Goal: Information Seeking & Learning: Compare options

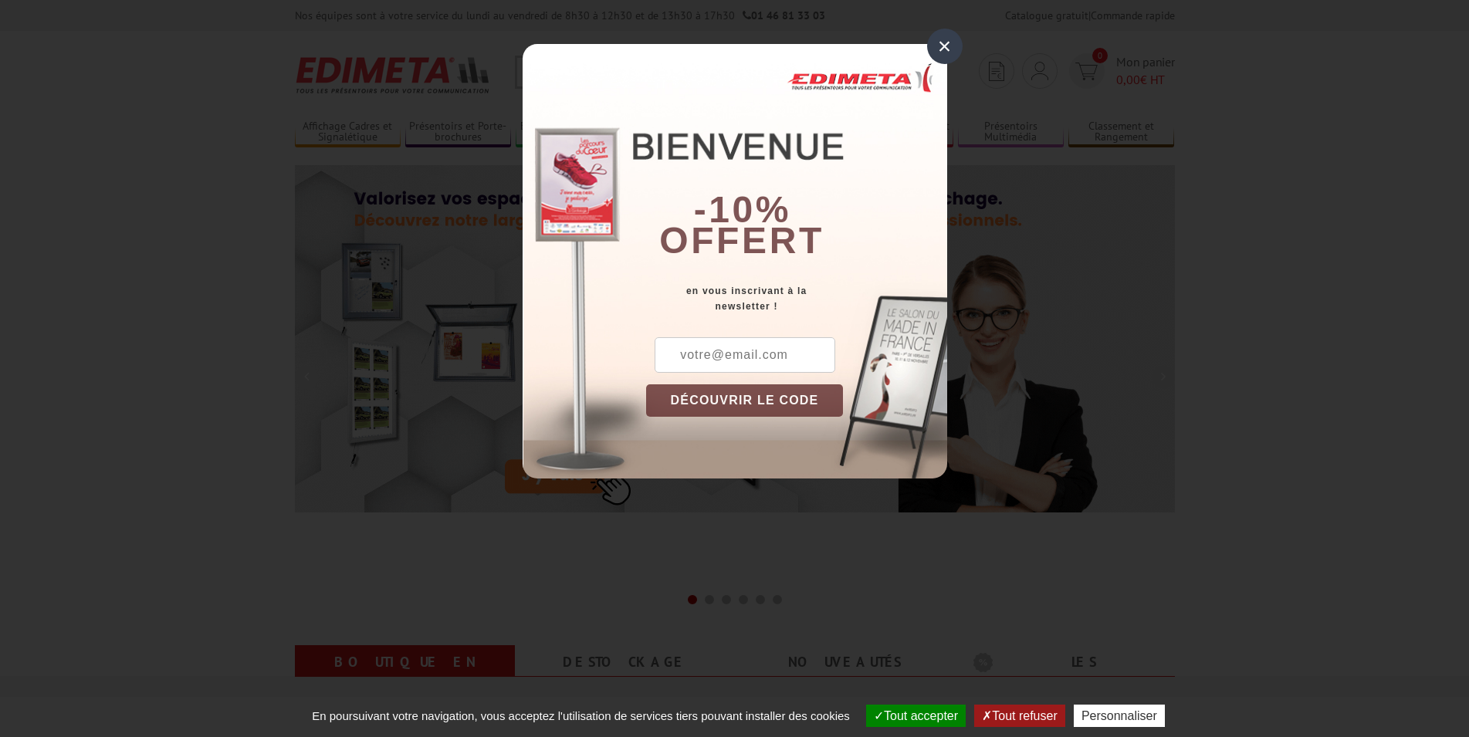
click at [943, 44] on div "×" at bounding box center [945, 47] width 36 height 36
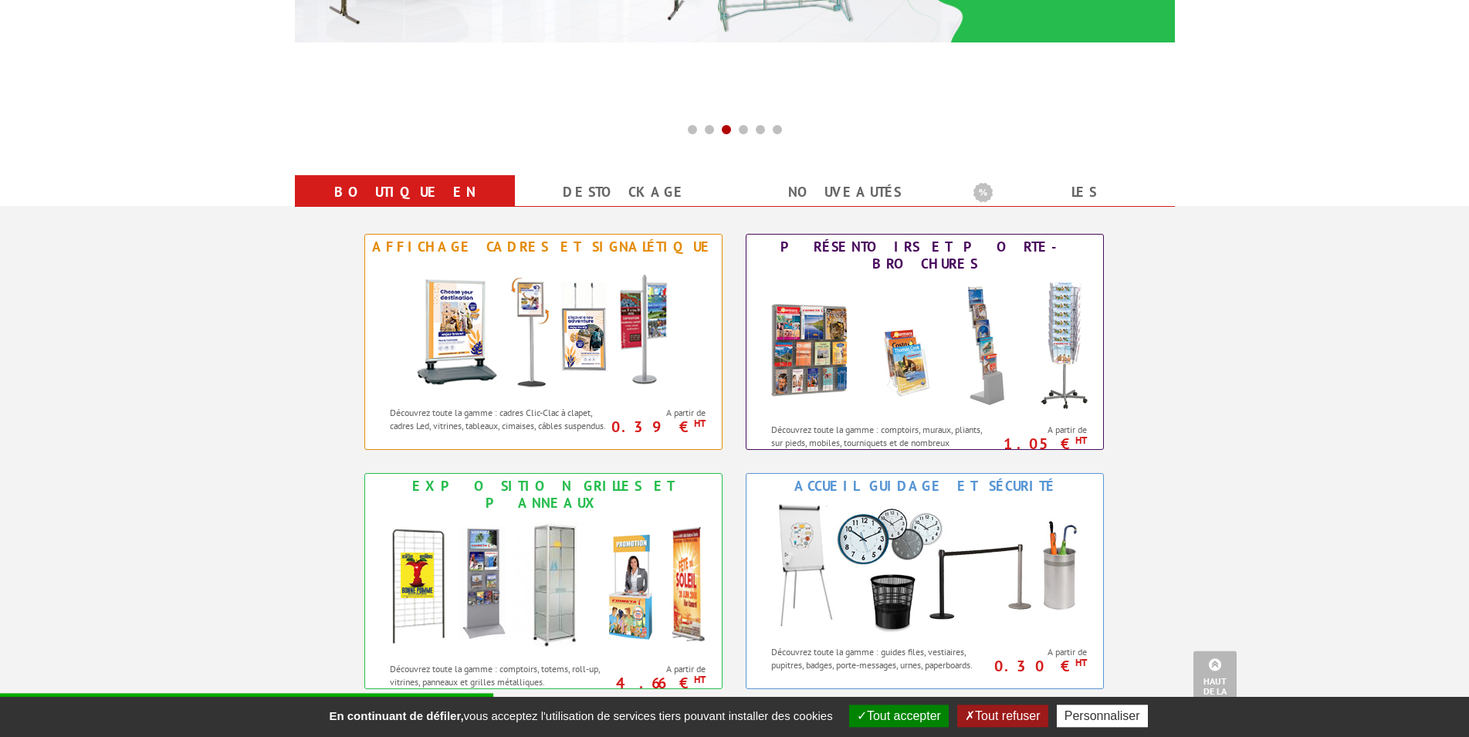
scroll to position [462, 0]
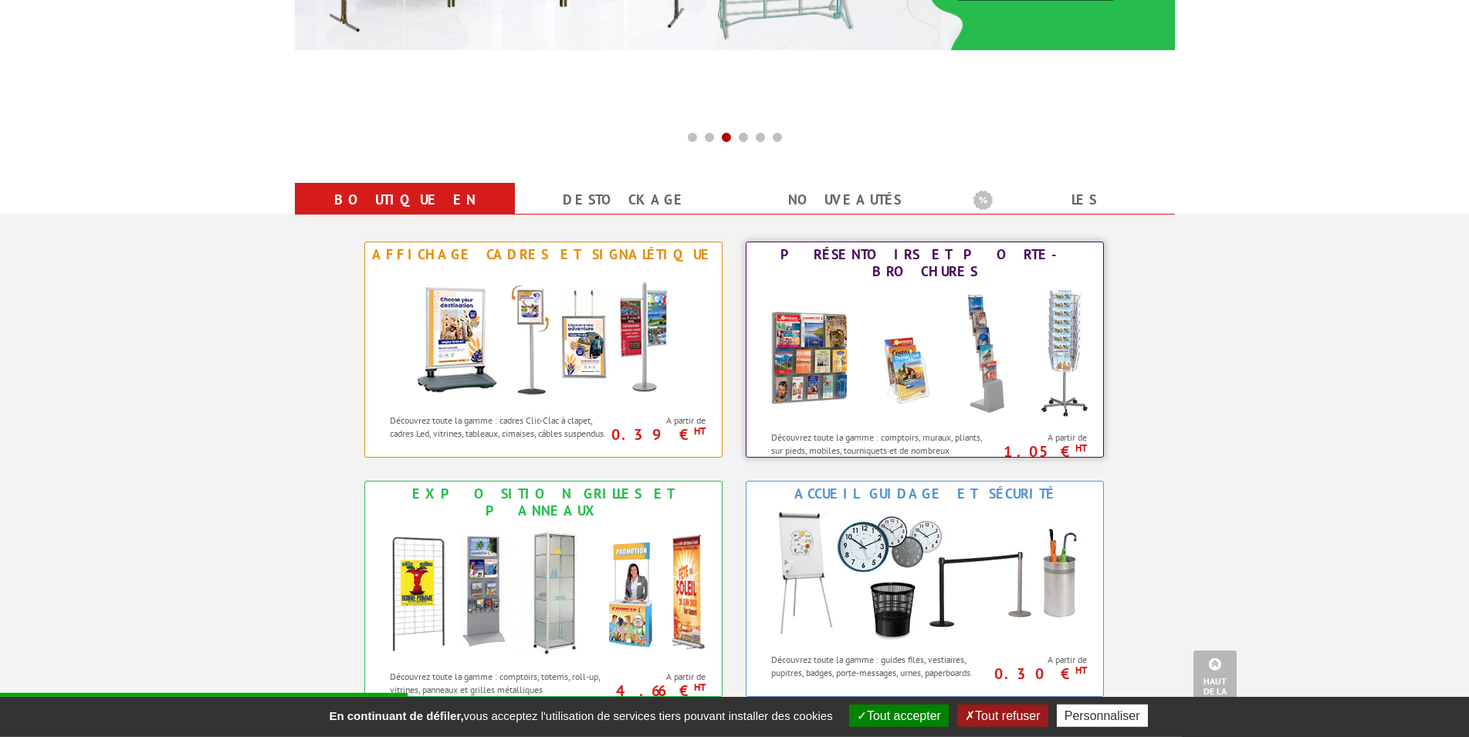
click at [943, 253] on div "Présentoirs et Porte-brochures" at bounding box center [924, 263] width 349 height 34
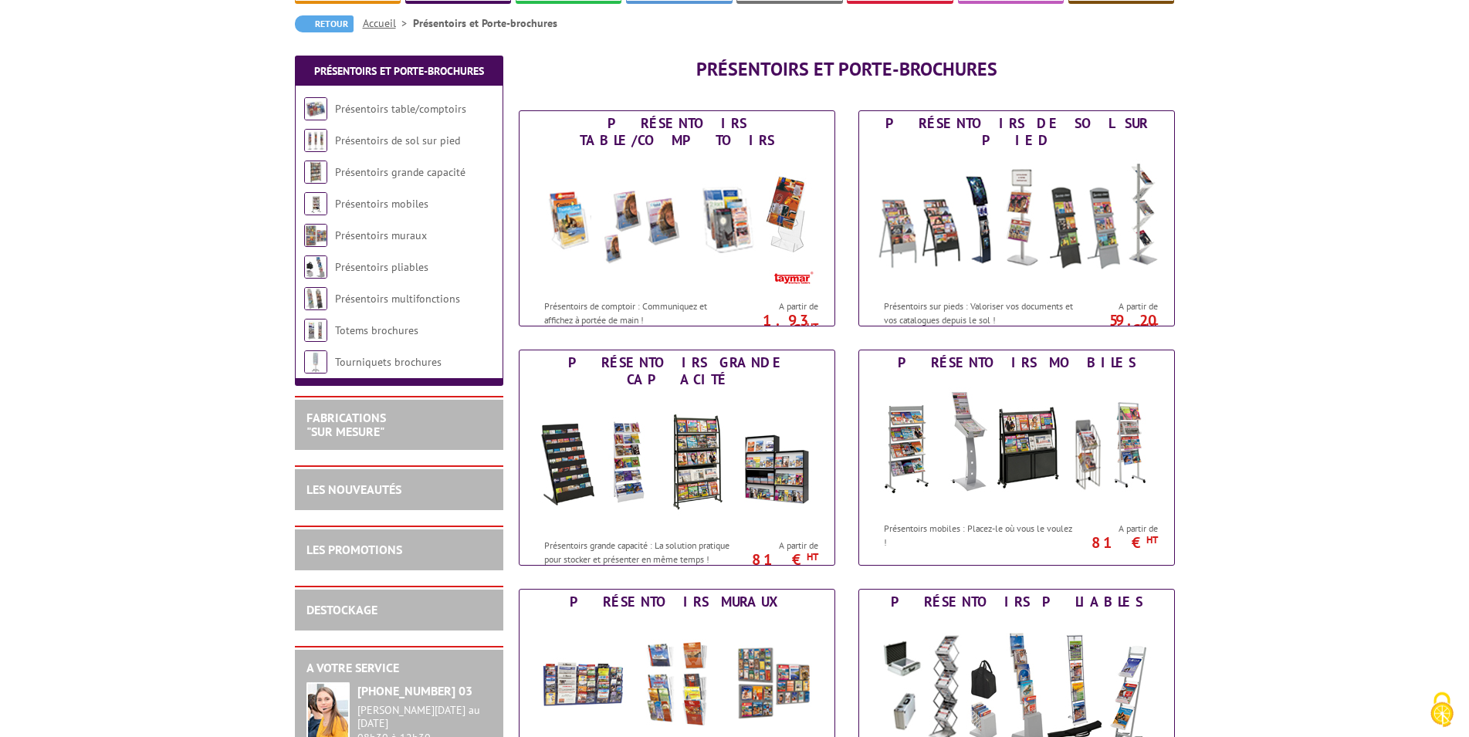
scroll to position [178, 0]
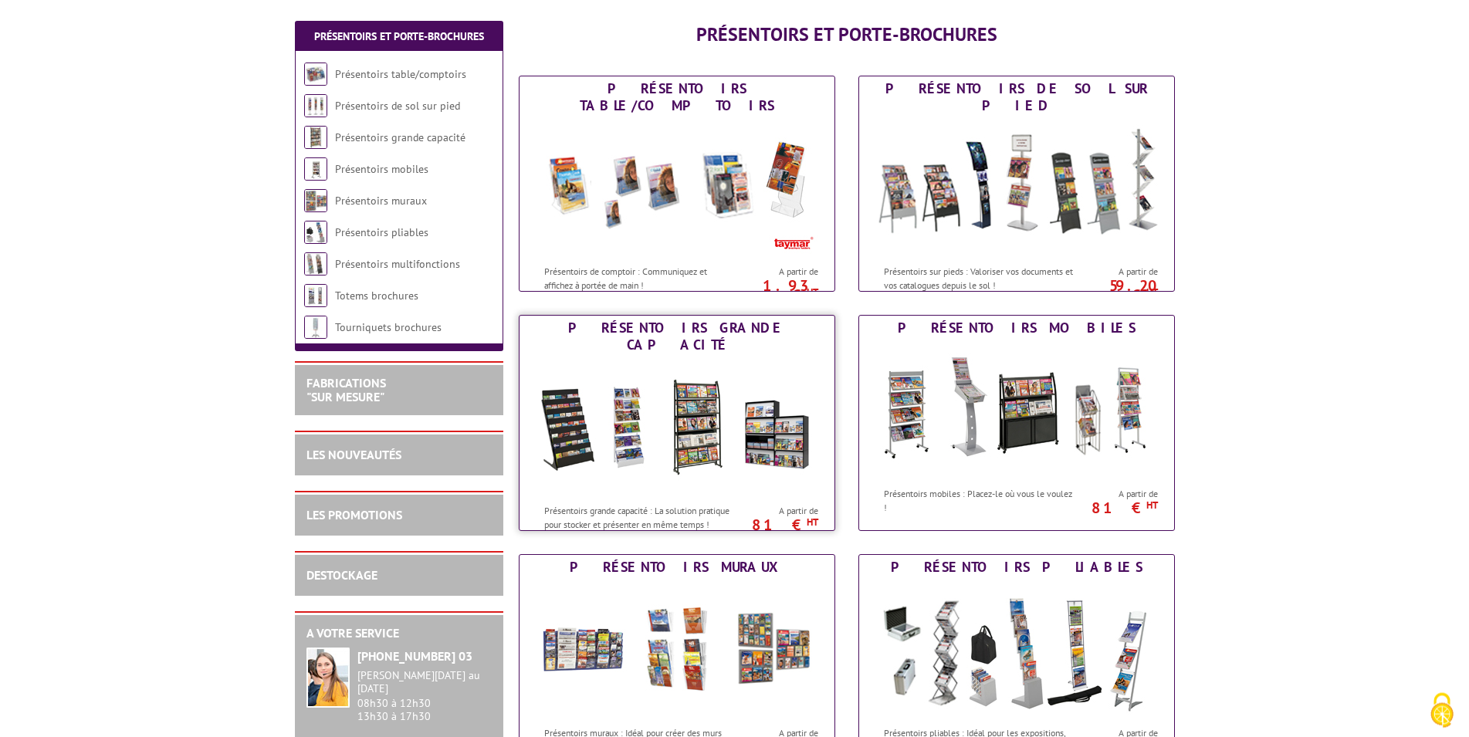
click at [713, 407] on img at bounding box center [677, 426] width 286 height 139
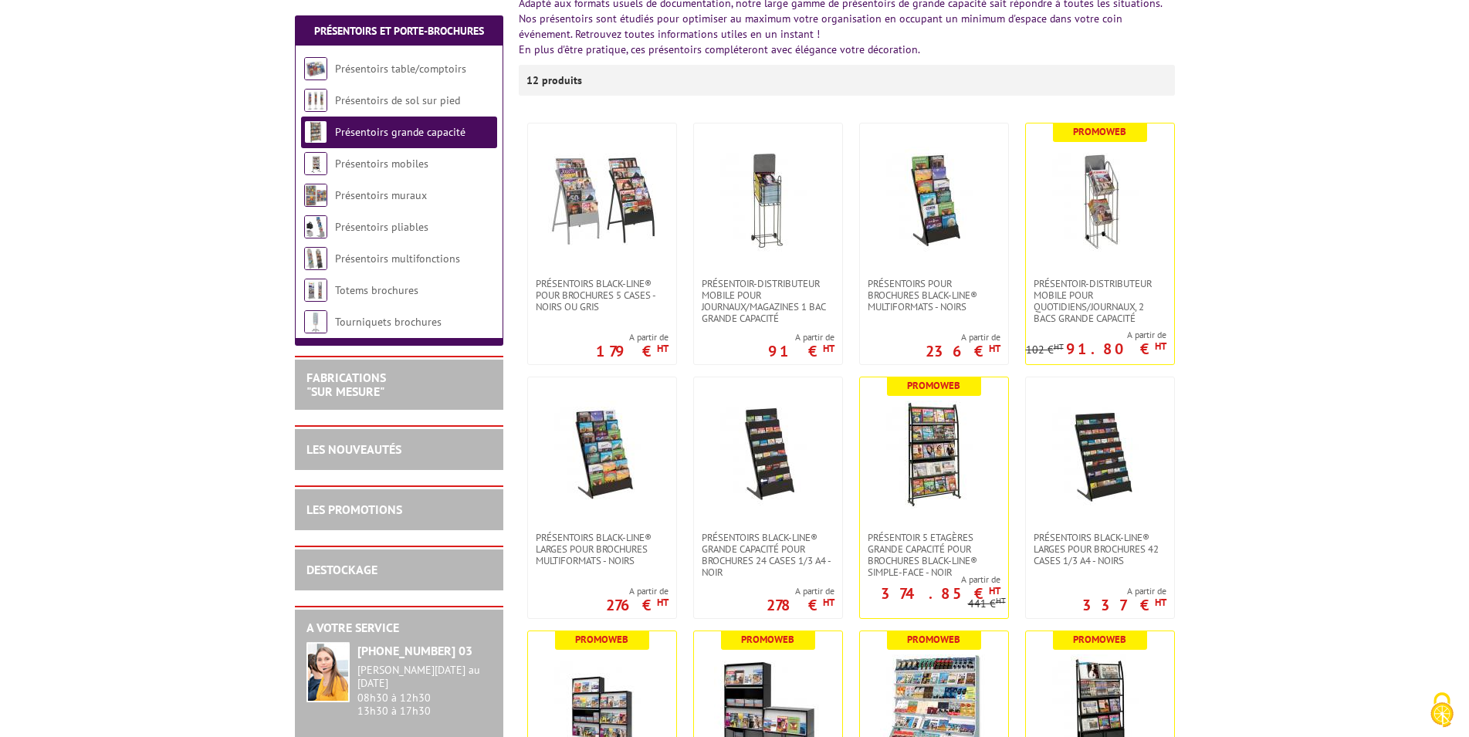
scroll to position [298, 0]
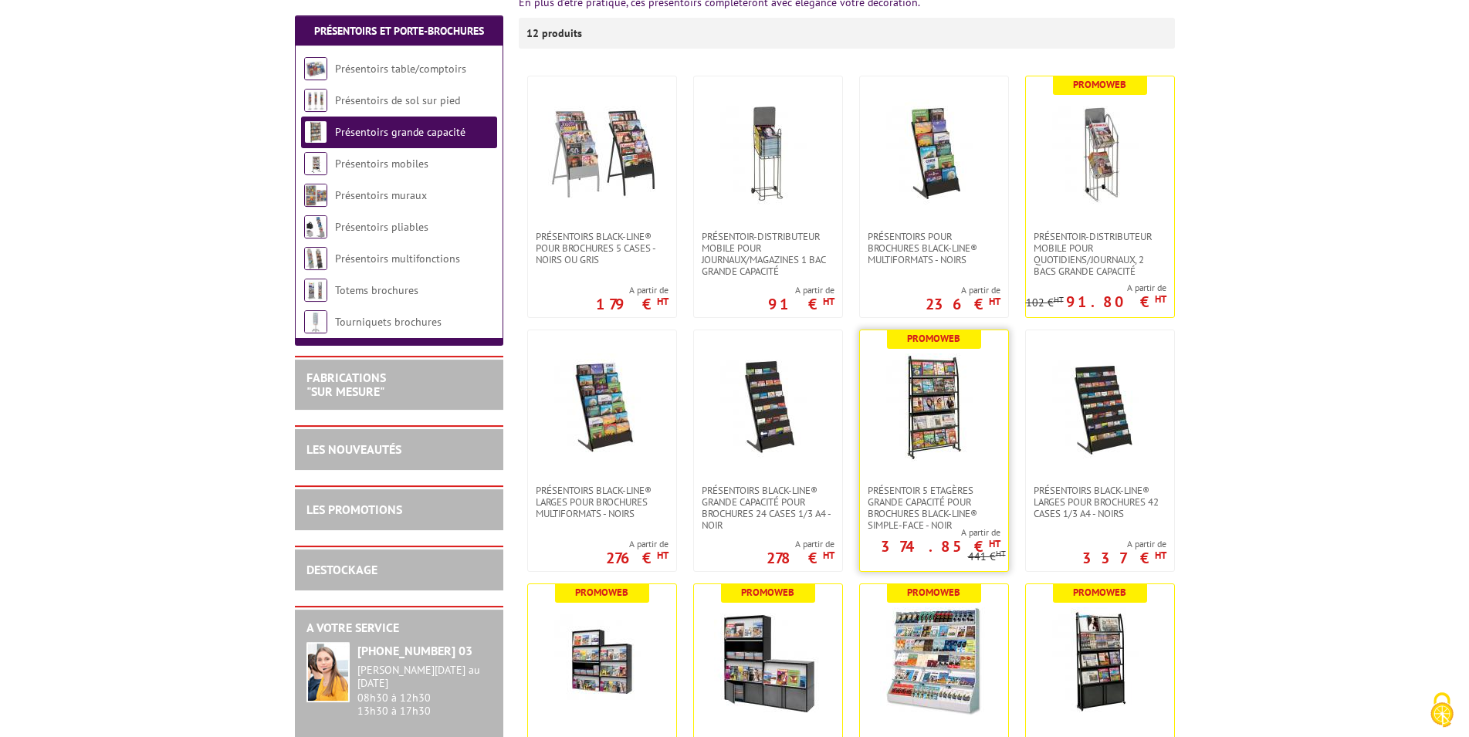
click at [937, 410] on img at bounding box center [934, 408] width 108 height 108
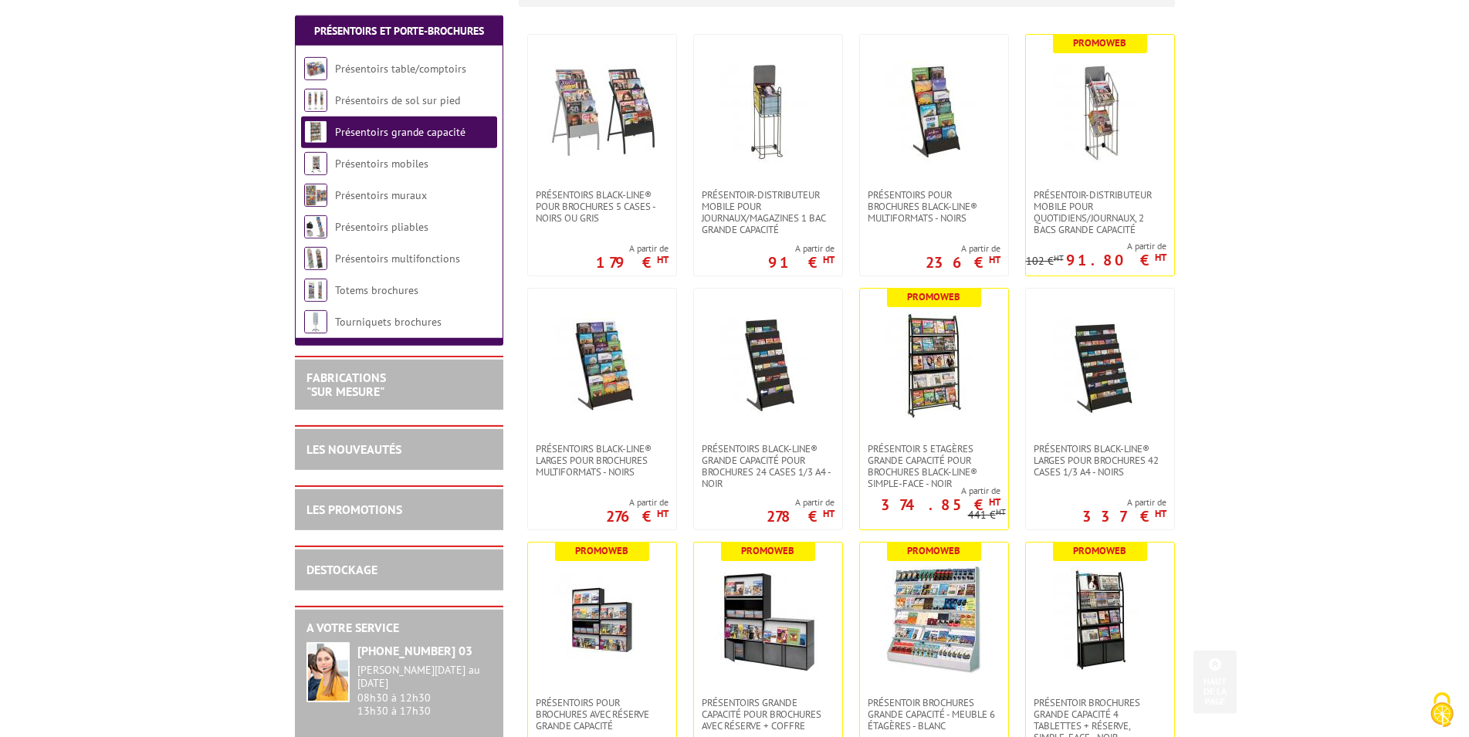
scroll to position [347, 0]
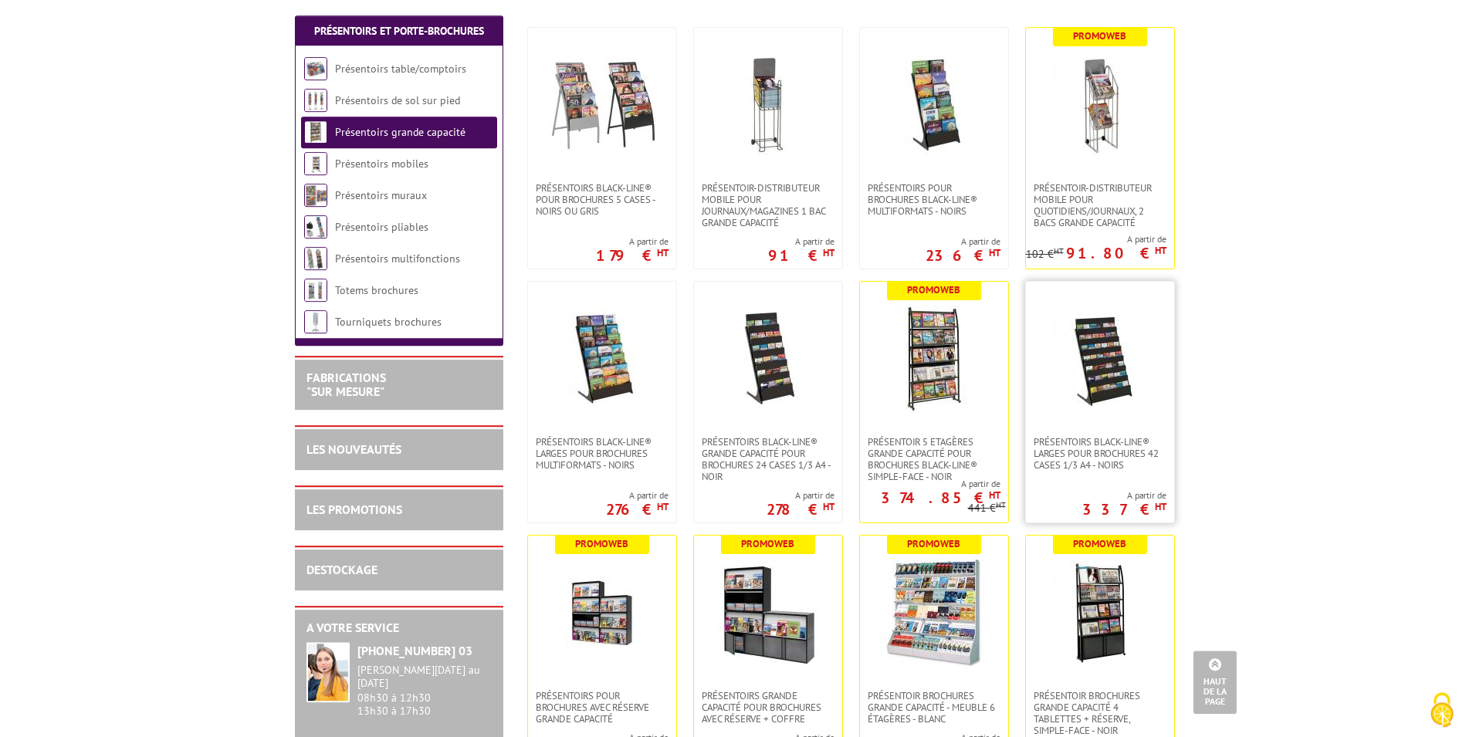
click at [1118, 346] on img at bounding box center [1100, 359] width 108 height 108
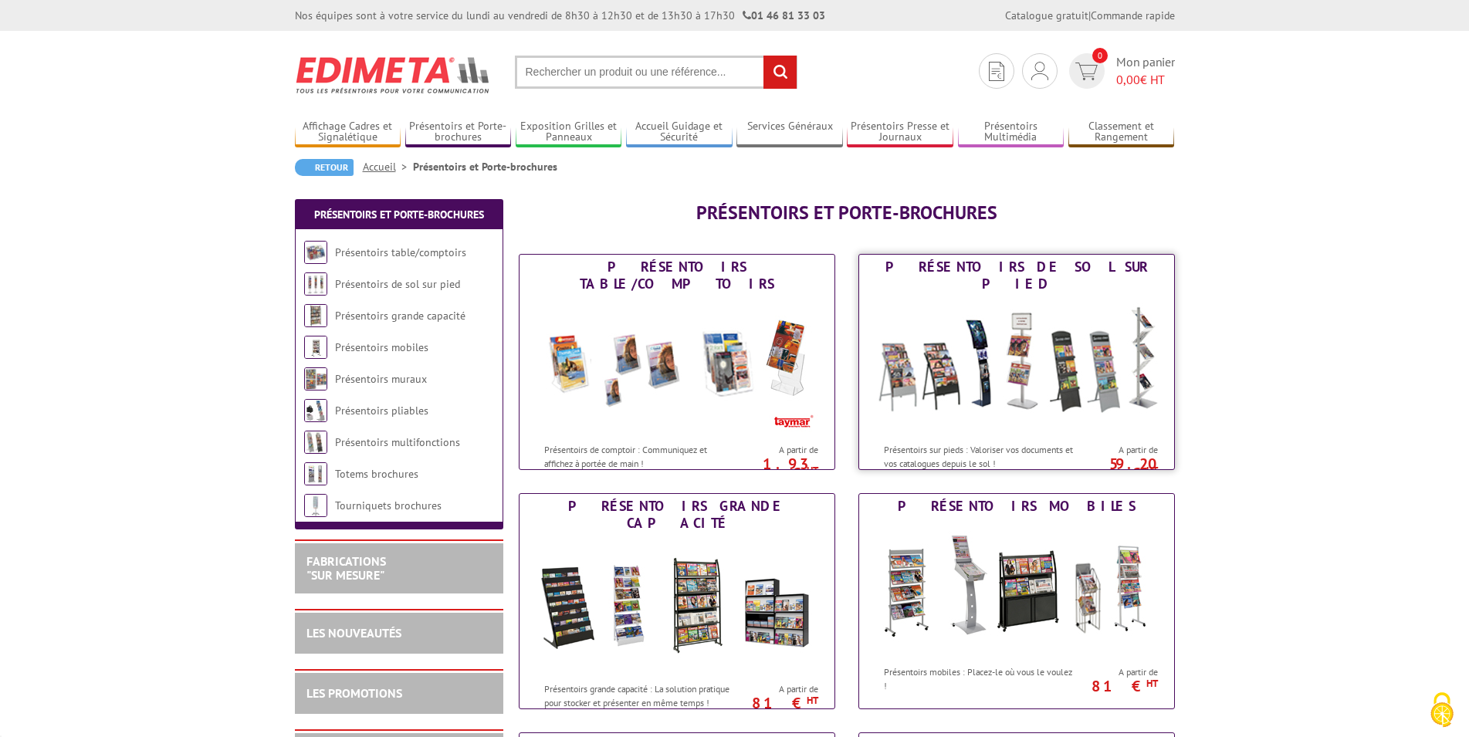
scroll to position [178, 0]
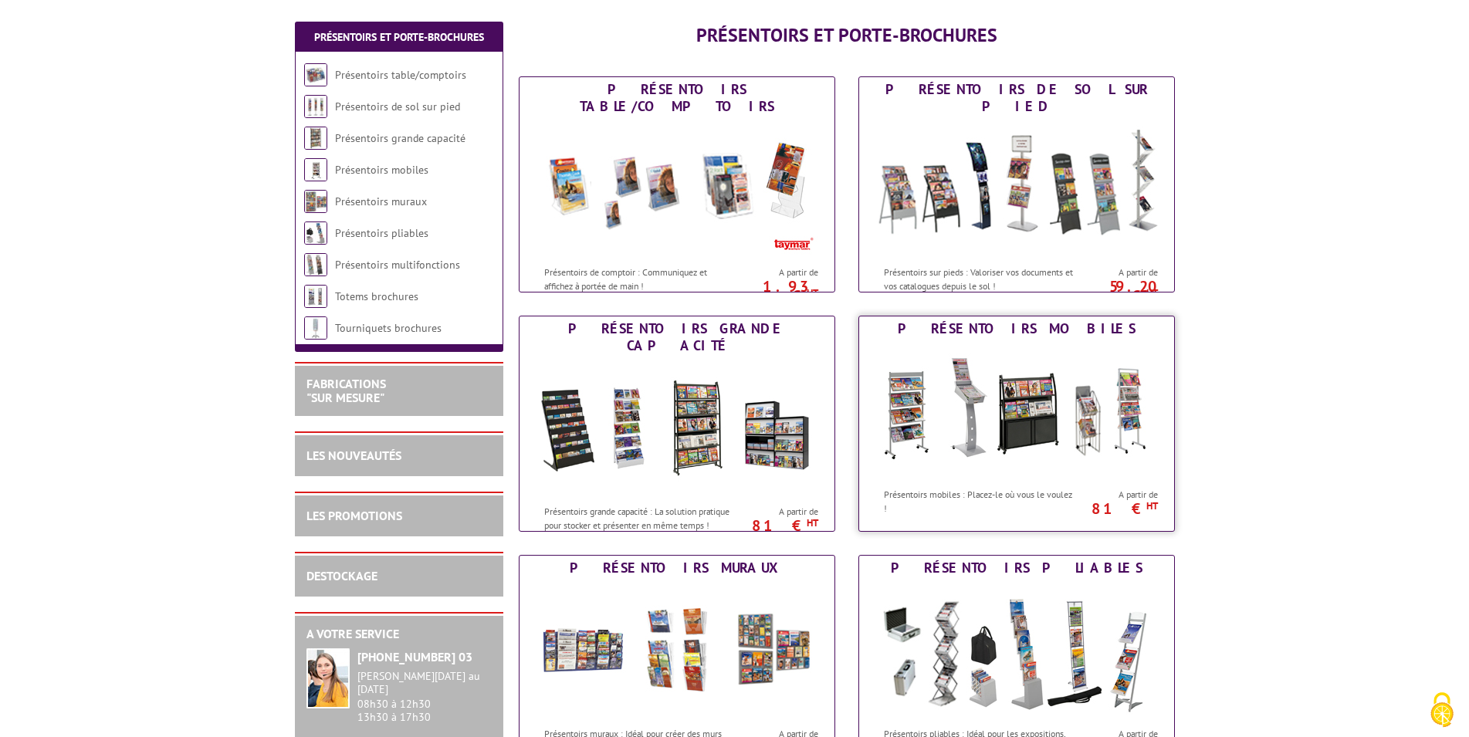
click at [1014, 330] on div "Présentoirs mobiles" at bounding box center [1016, 328] width 307 height 17
